Goal: Find specific page/section: Find specific page/section

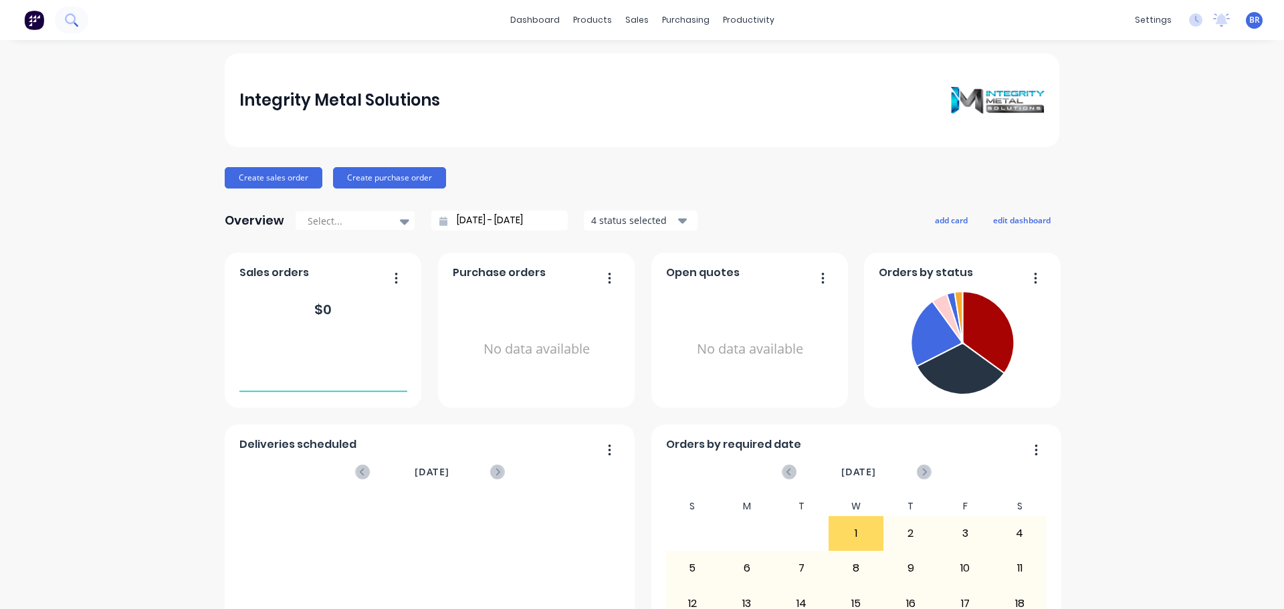
click at [75, 18] on icon at bounding box center [70, 18] width 11 height 11
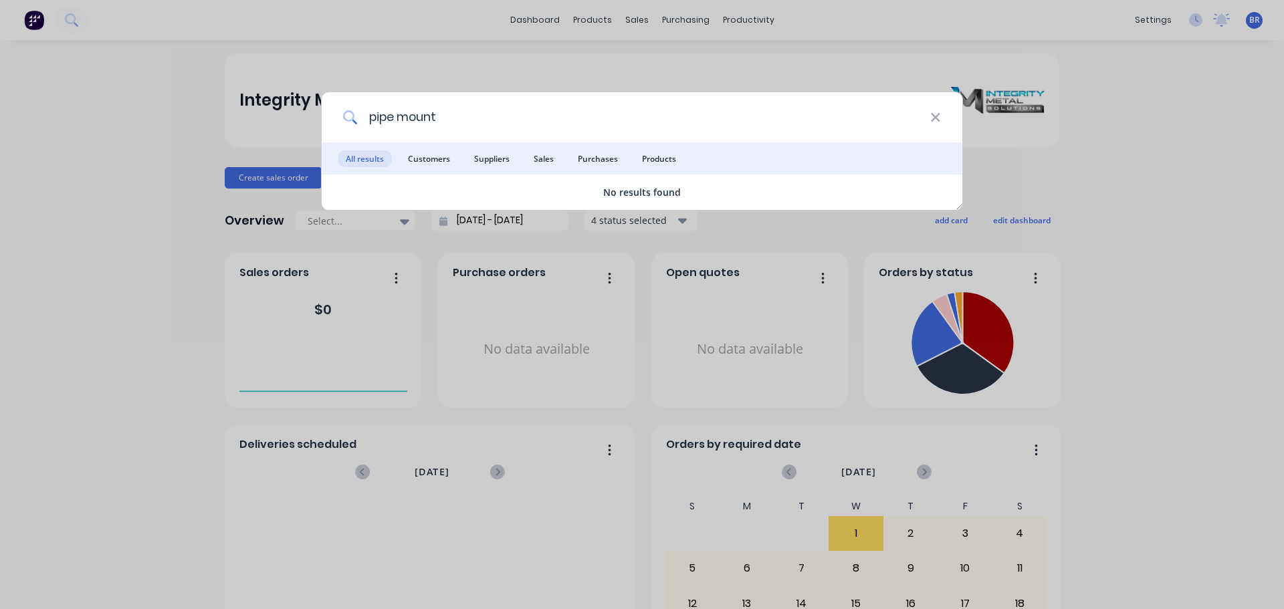
click at [466, 117] on input "pipe mount" at bounding box center [644, 117] width 573 height 50
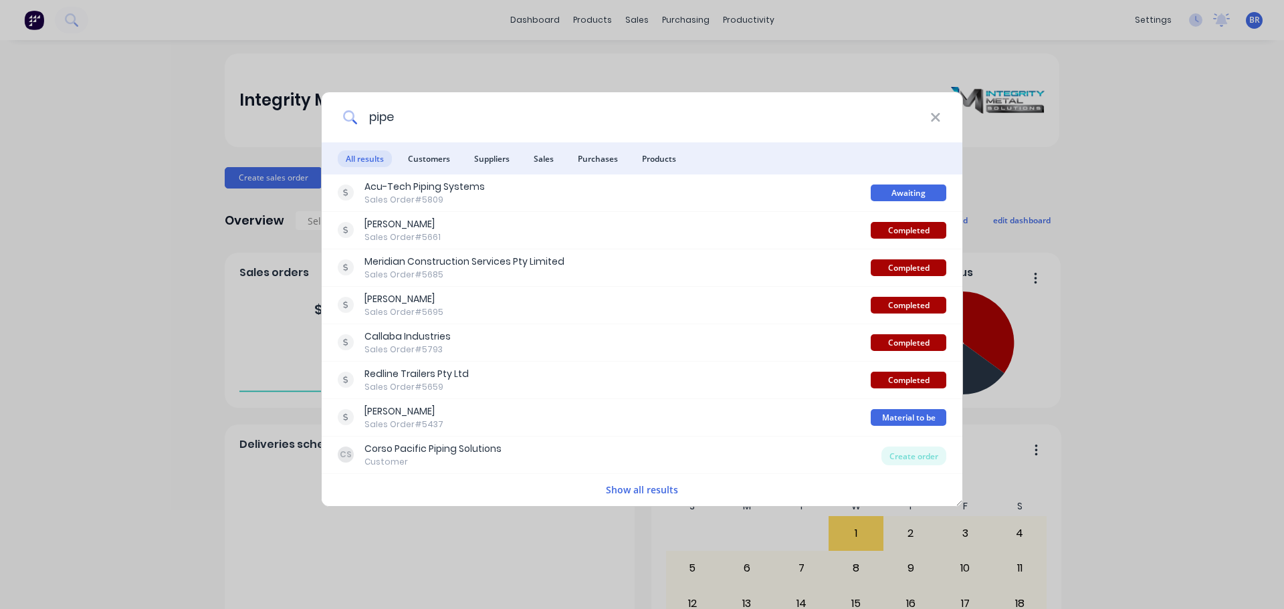
type input "pipe"
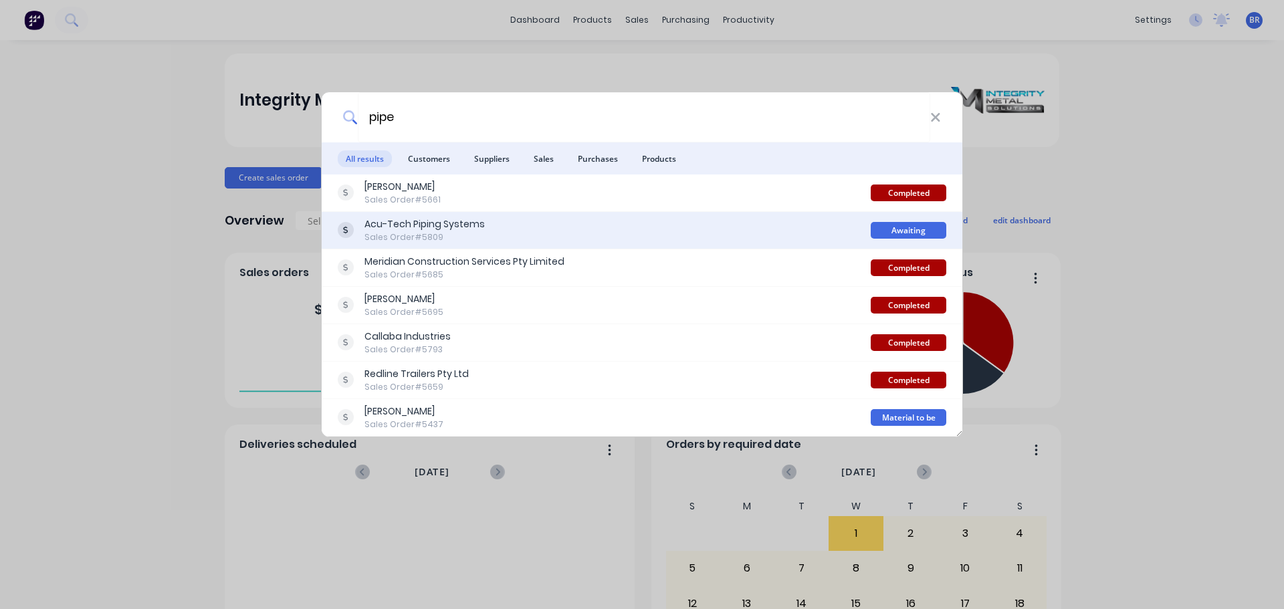
click at [426, 229] on div "Acu-Tech Piping Systems" at bounding box center [425, 224] width 120 height 14
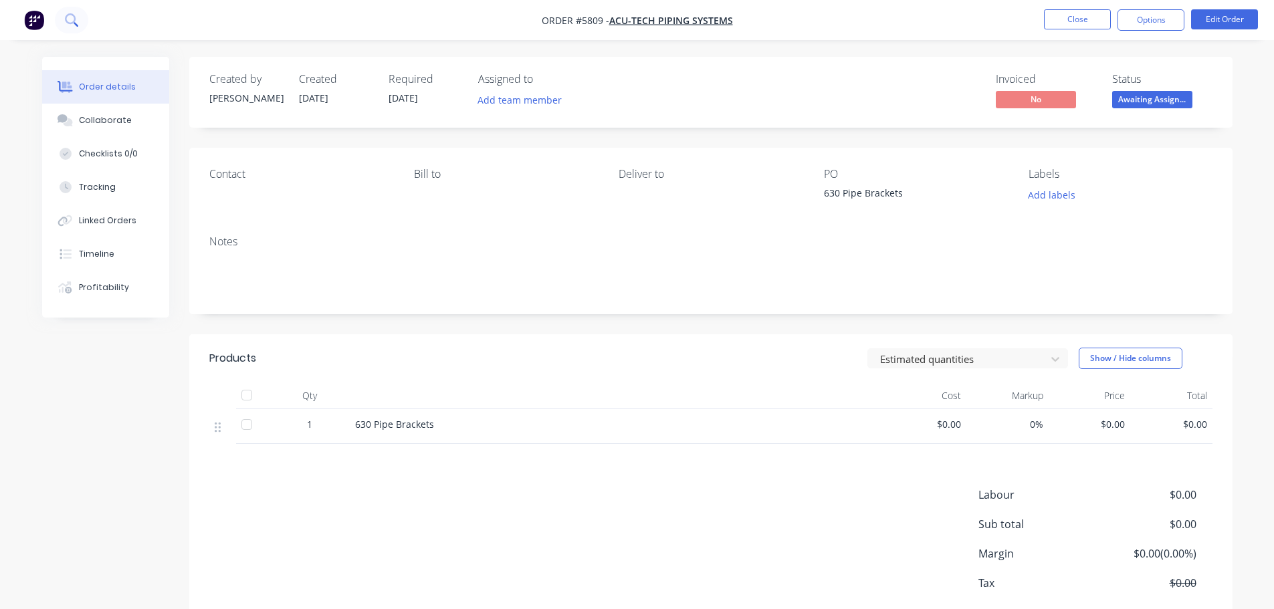
click at [75, 17] on icon at bounding box center [70, 18] width 11 height 11
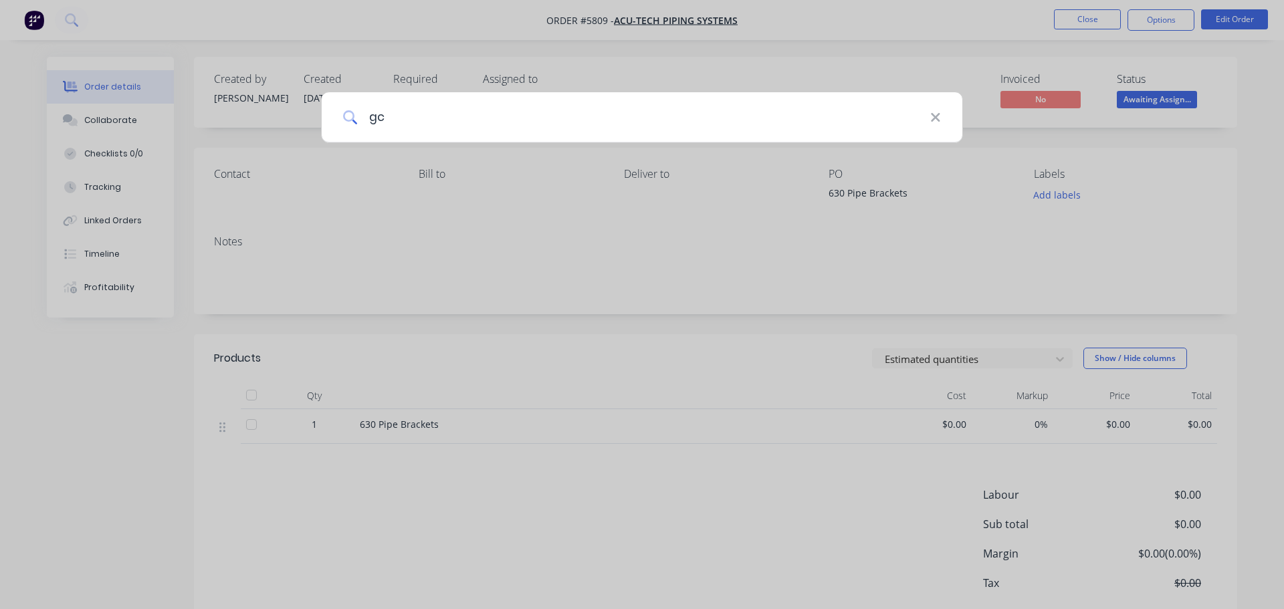
type input "gc"
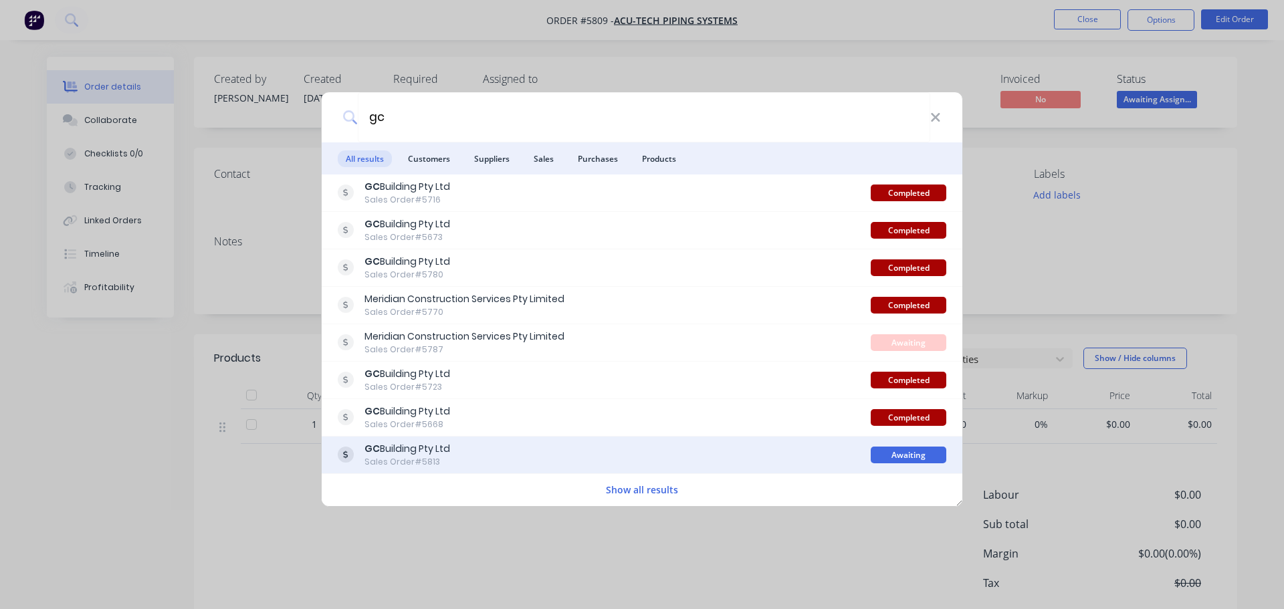
click at [450, 454] on div "GC Building Pty Ltd" at bounding box center [408, 449] width 86 height 14
